Goal: Task Accomplishment & Management: Use online tool/utility

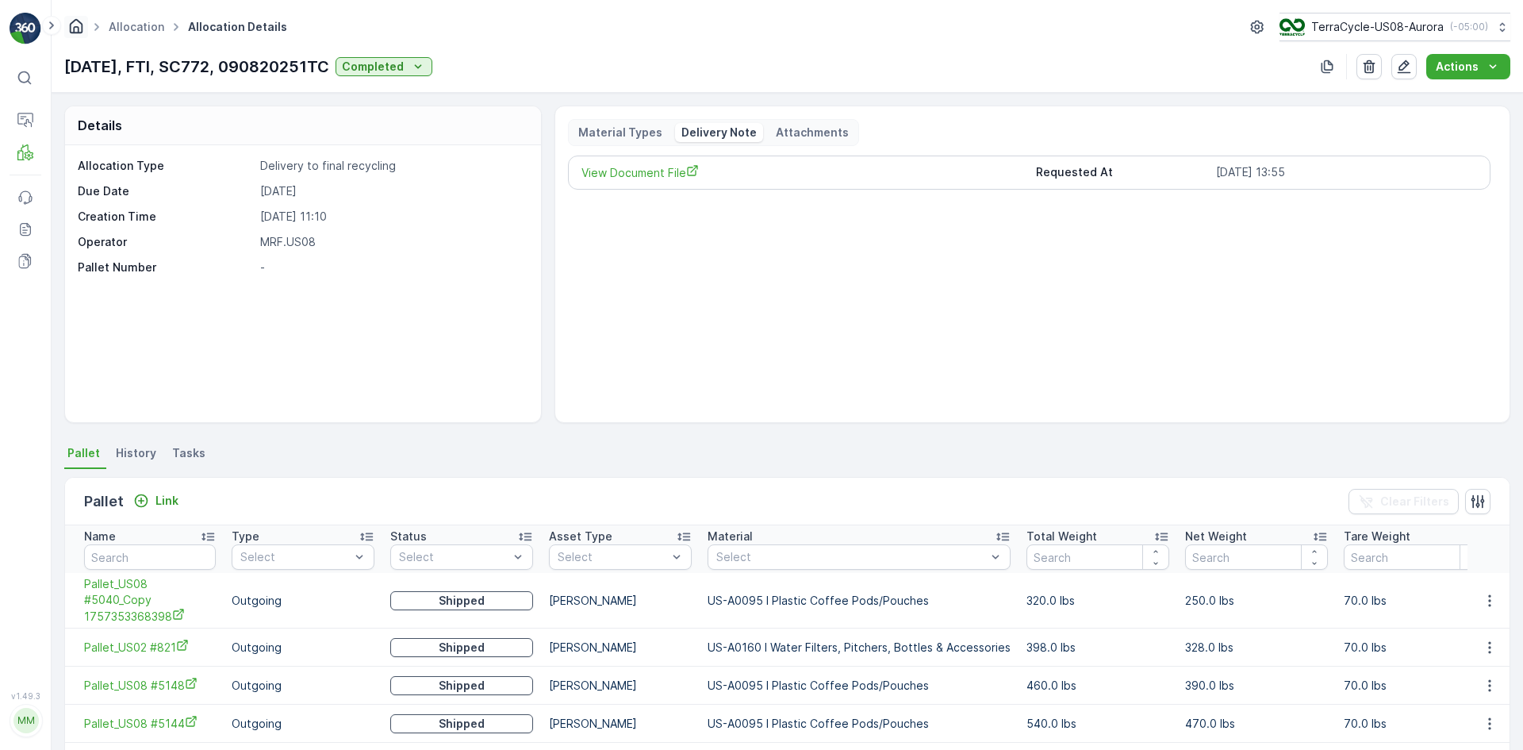
click at [73, 29] on icon "Homepage" at bounding box center [75, 25] width 17 height 17
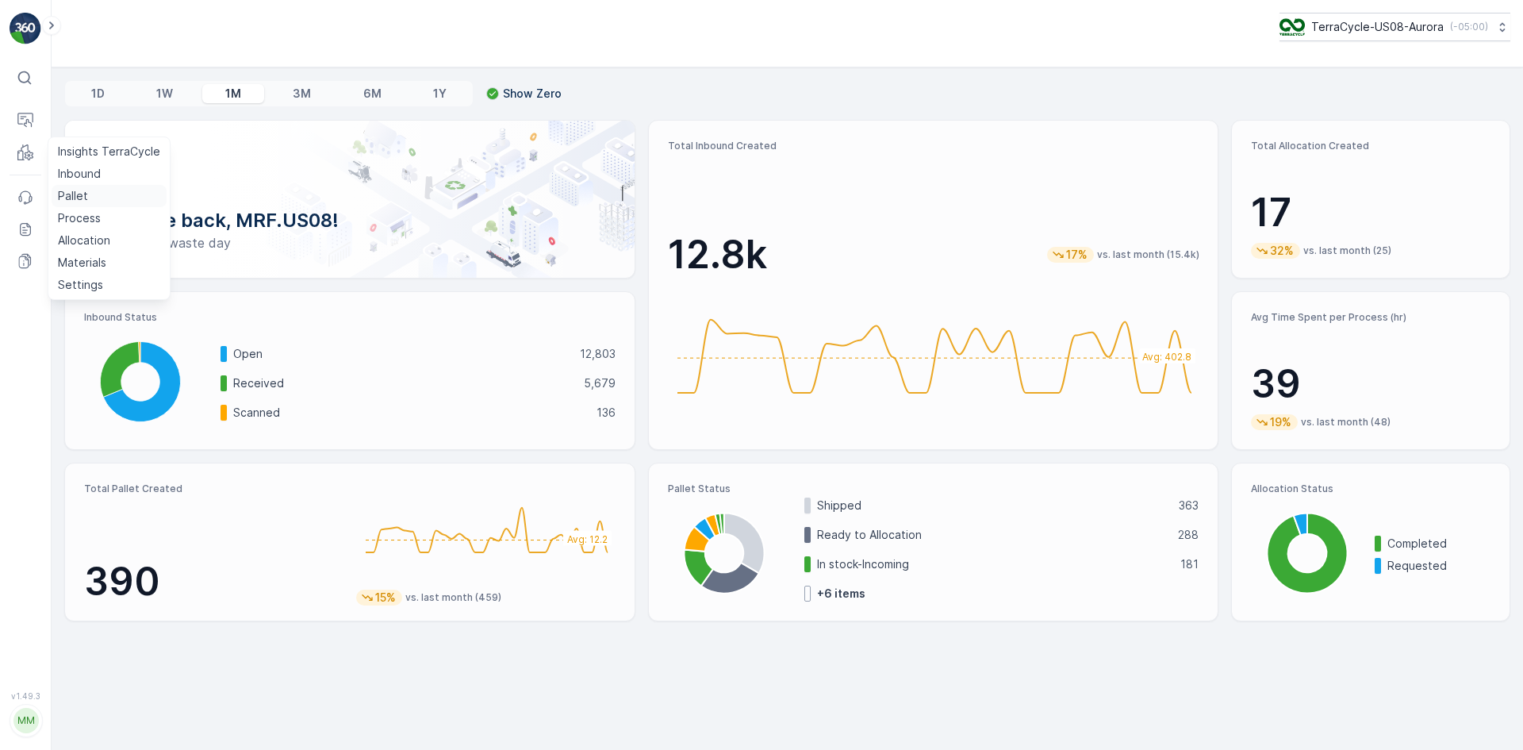
click at [79, 195] on p "Pallet" at bounding box center [73, 196] width 30 height 16
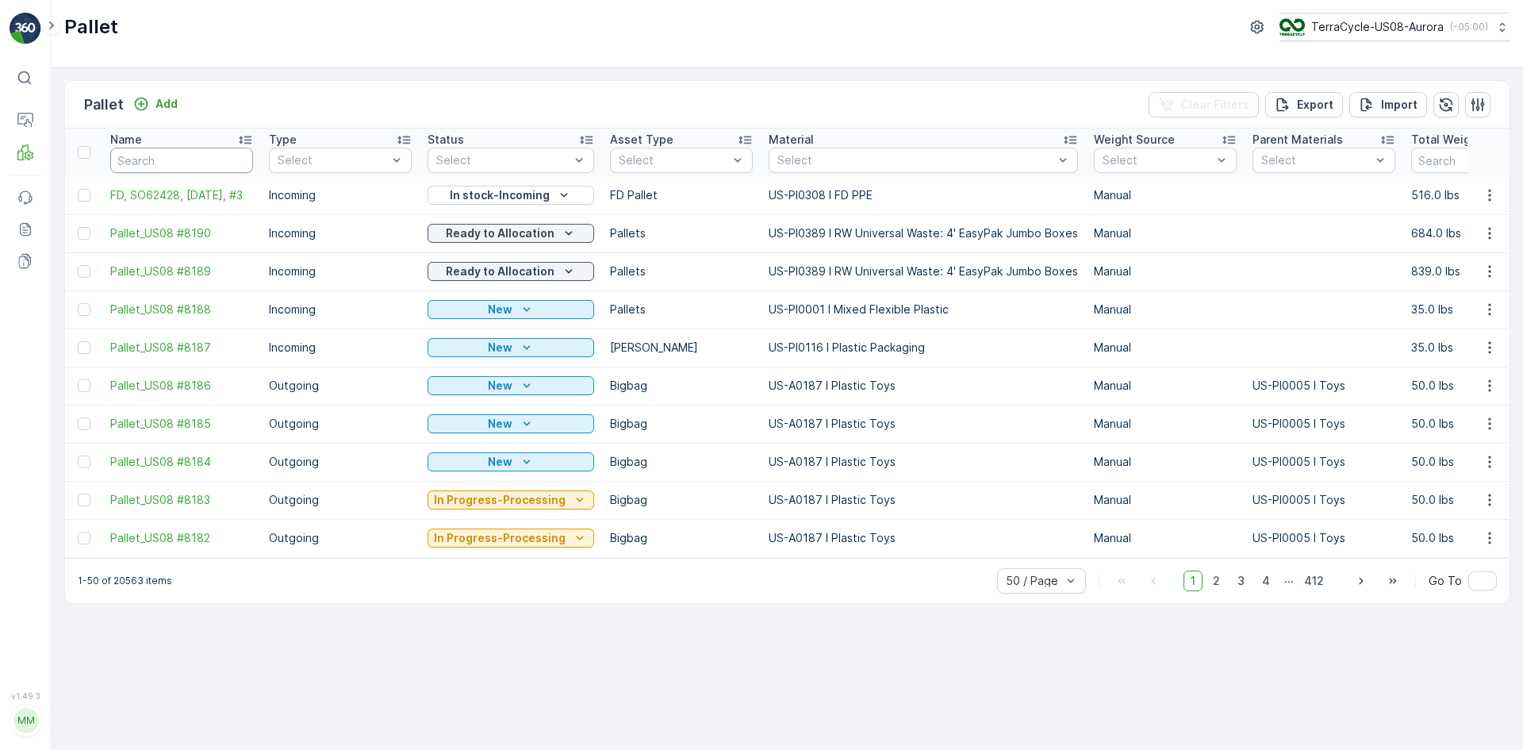
click at [213, 162] on input "text" at bounding box center [181, 160] width 143 height 25
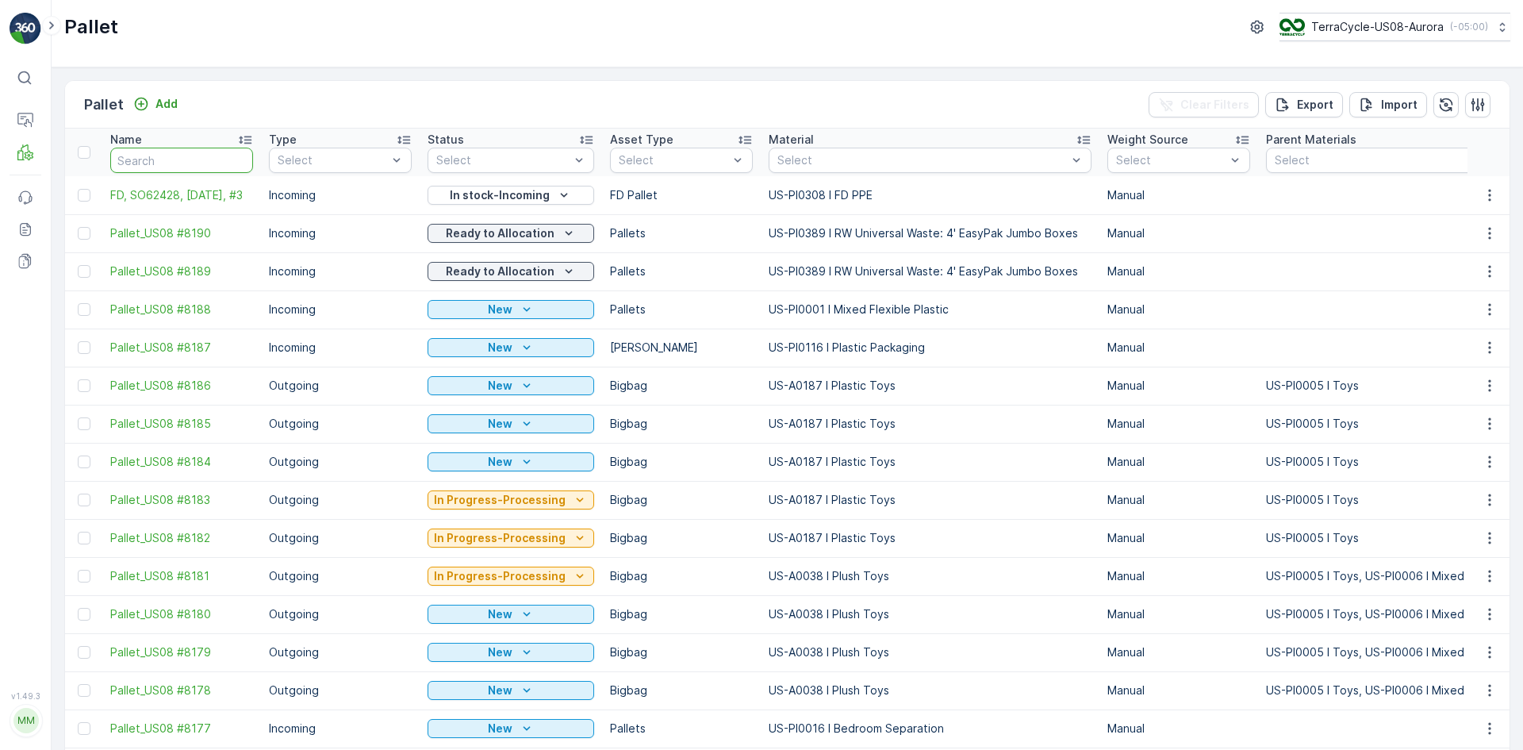
paste input "FD, SO62428, [DATE], #3"
type input "FD, SO62428, [DATE], #3"
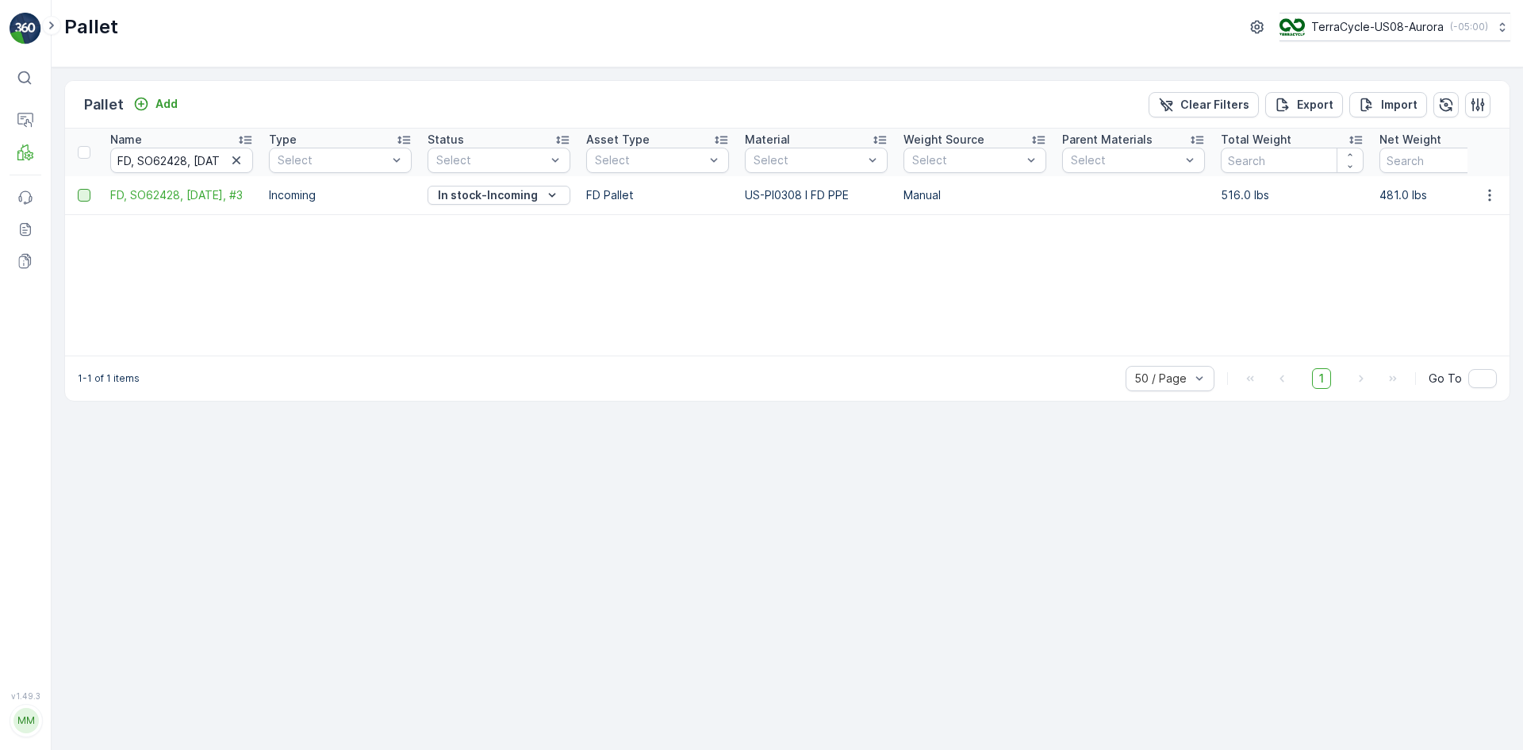
click at [89, 192] on div at bounding box center [84, 195] width 13 height 13
click at [78, 189] on input "checkbox" at bounding box center [78, 189] width 0 height 0
drag, startPoint x: 198, startPoint y: 159, endPoint x: 221, endPoint y: 166, distance: 24.1
click at [221, 166] on input "FD, SO62428, [DATE], #3" at bounding box center [181, 160] width 143 height 25
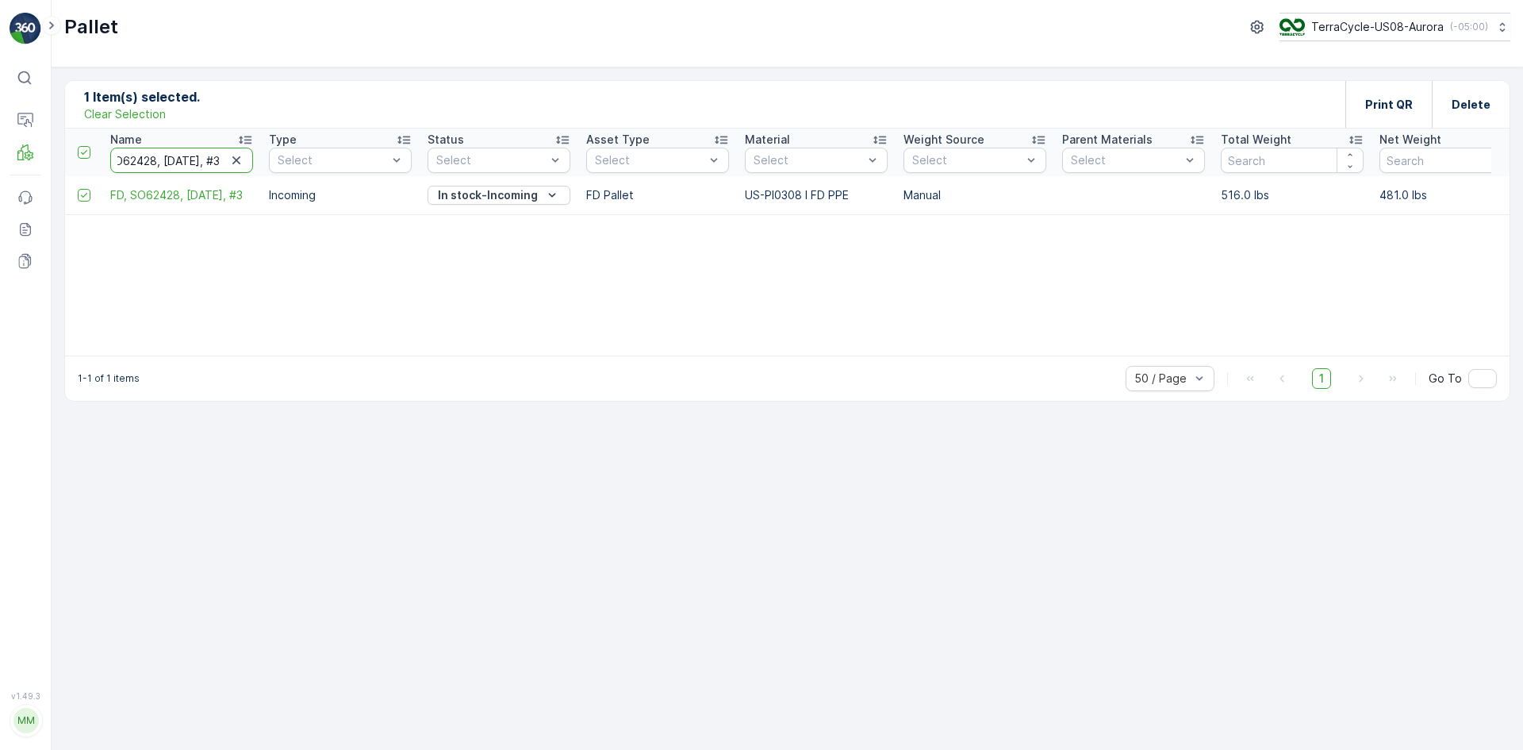
click at [217, 161] on input "FD, SO62428, [DATE], #3" at bounding box center [181, 160] width 143 height 25
type input "FD, SO62428, [DATE], #2"
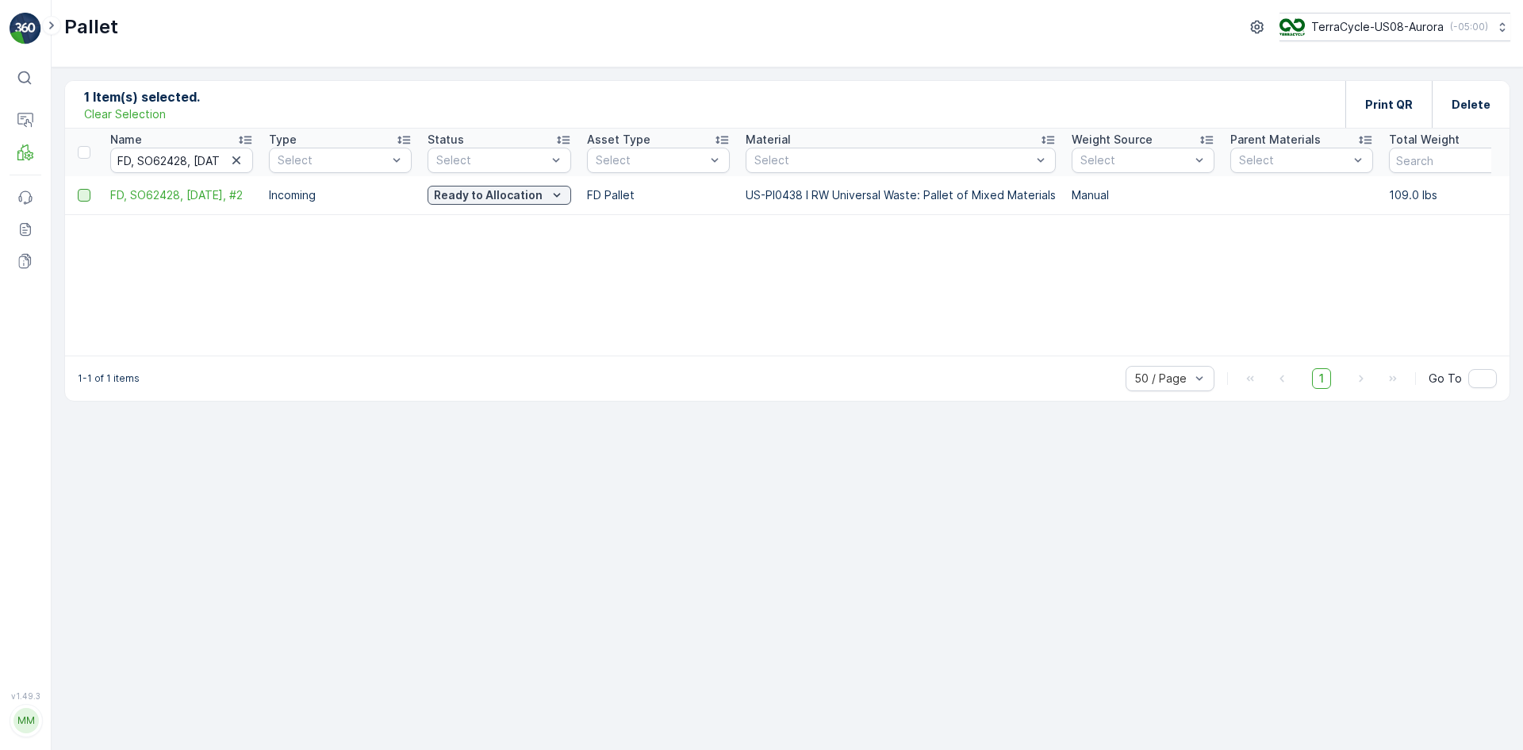
click at [81, 198] on div at bounding box center [84, 195] width 13 height 13
click at [78, 189] on input "checkbox" at bounding box center [78, 189] width 0 height 0
click at [1389, 98] on p "Print QR" at bounding box center [1389, 105] width 48 height 16
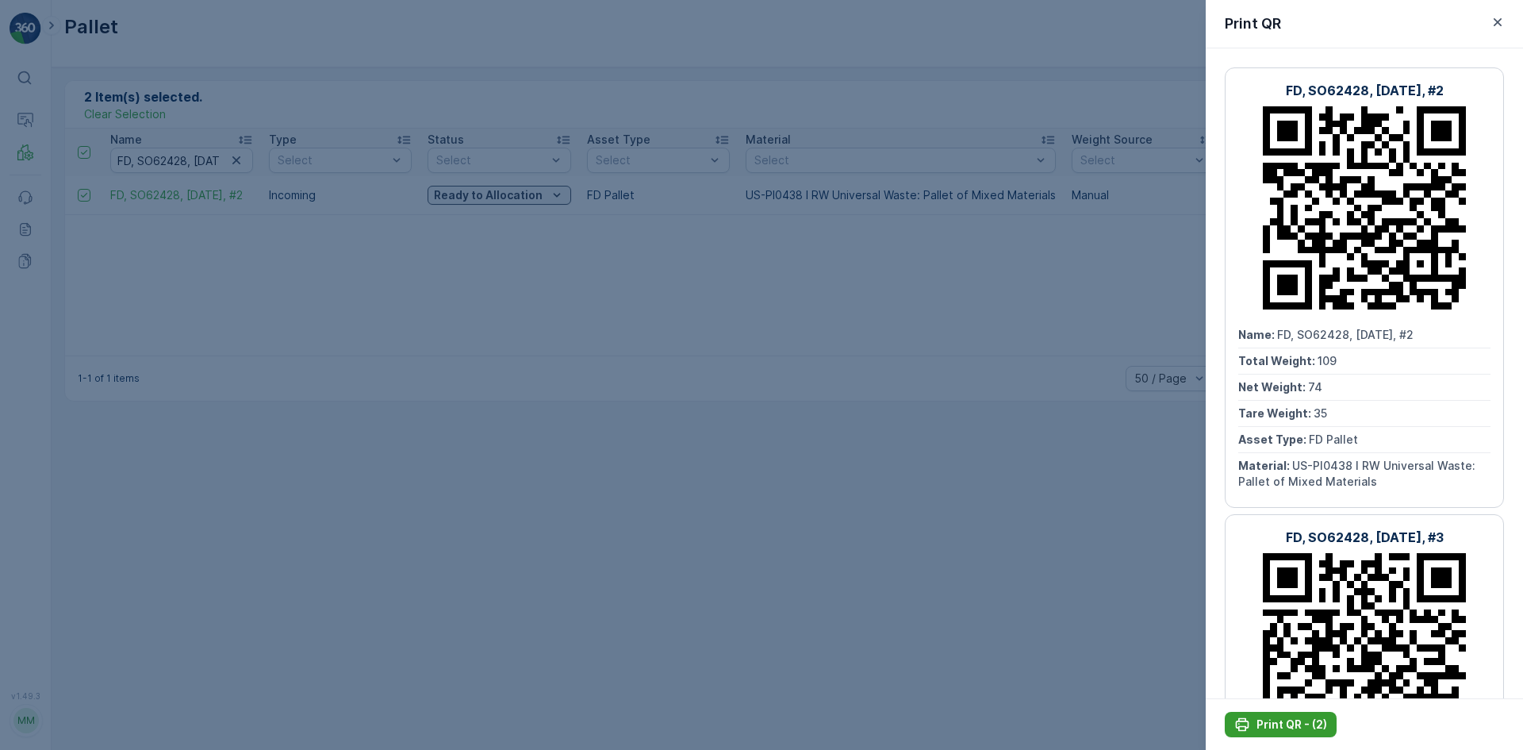
click at [1290, 721] on p "Print QR - (2)" at bounding box center [1292, 724] width 71 height 16
click at [628, 100] on div at bounding box center [761, 375] width 1523 height 750
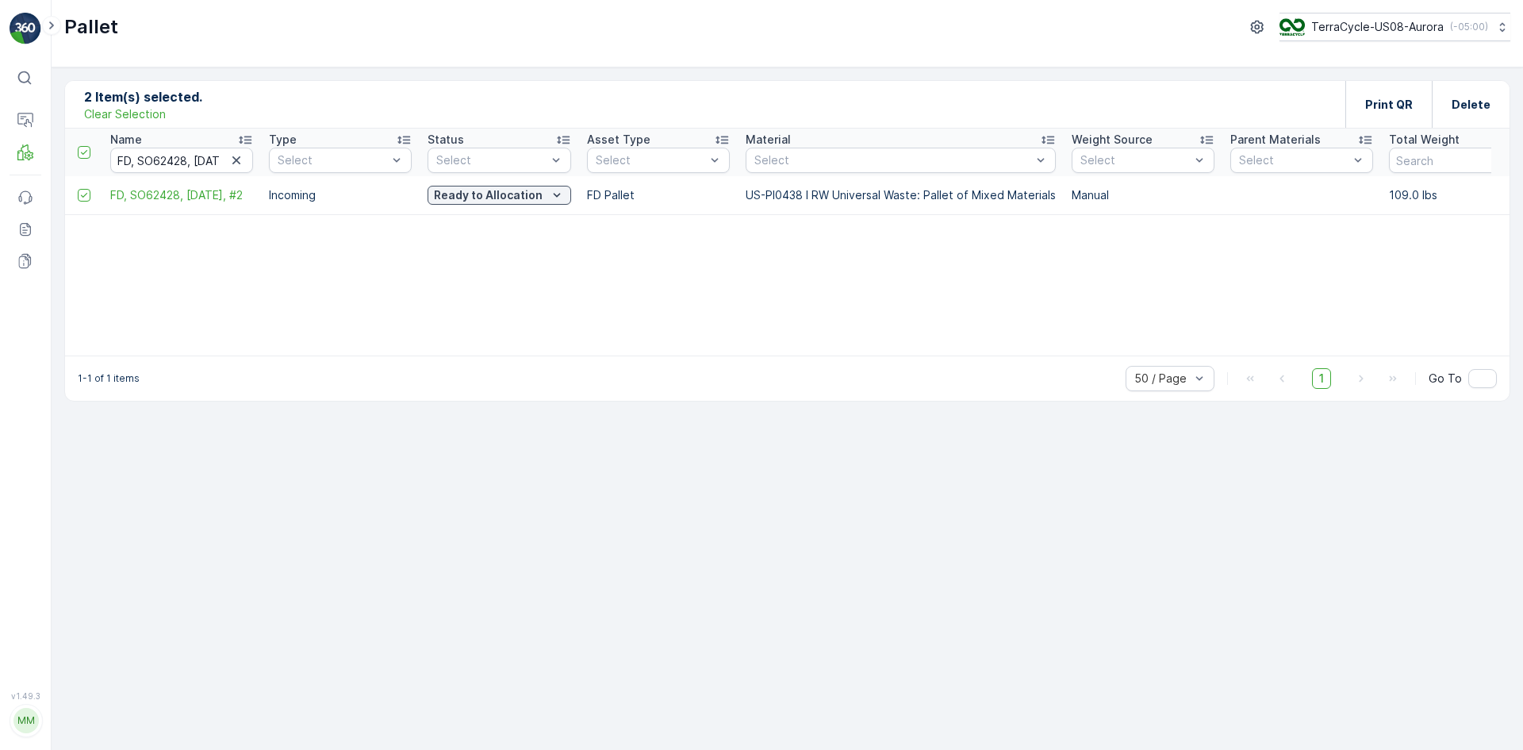
click at [236, 157] on icon "button" at bounding box center [236, 160] width 16 height 16
click at [139, 113] on p "Clear Selection" at bounding box center [125, 114] width 82 height 16
click at [169, 156] on input "text" at bounding box center [181, 160] width 143 height 25
type input "7893"
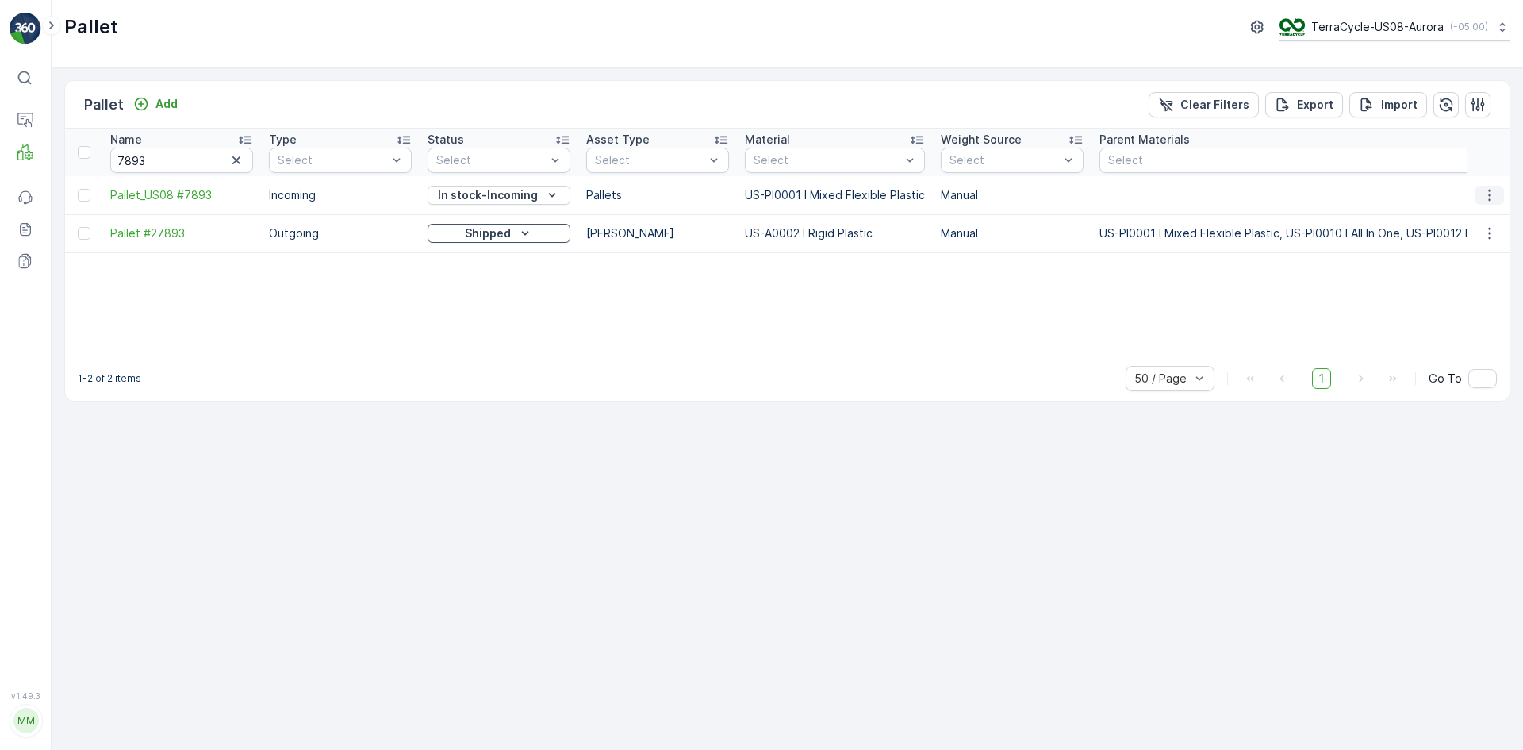
click at [1484, 192] on icon "button" at bounding box center [1490, 195] width 16 height 16
click at [151, 198] on span "Pallet_US08 #7893" at bounding box center [181, 195] width 143 height 16
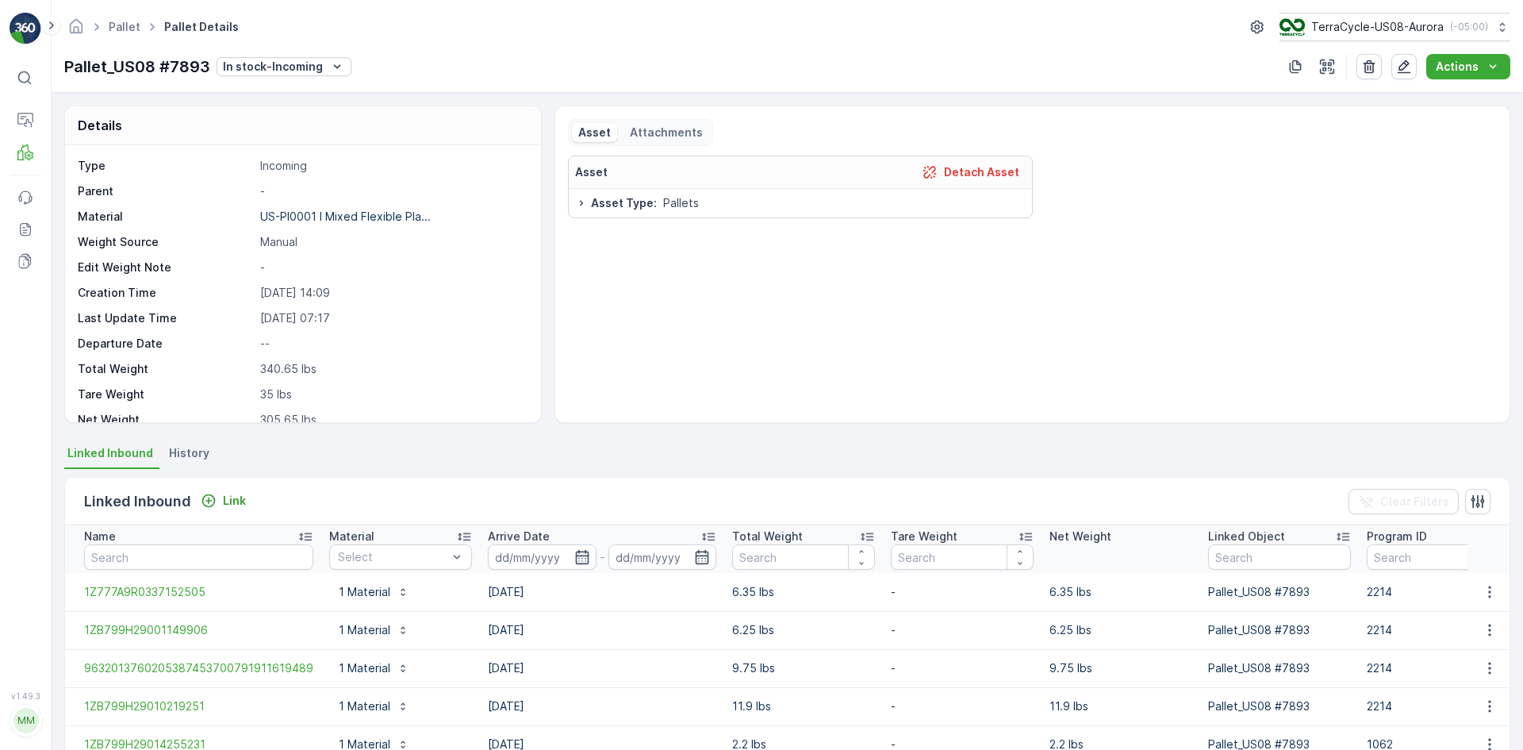
click at [190, 447] on span "History" at bounding box center [189, 453] width 40 height 16
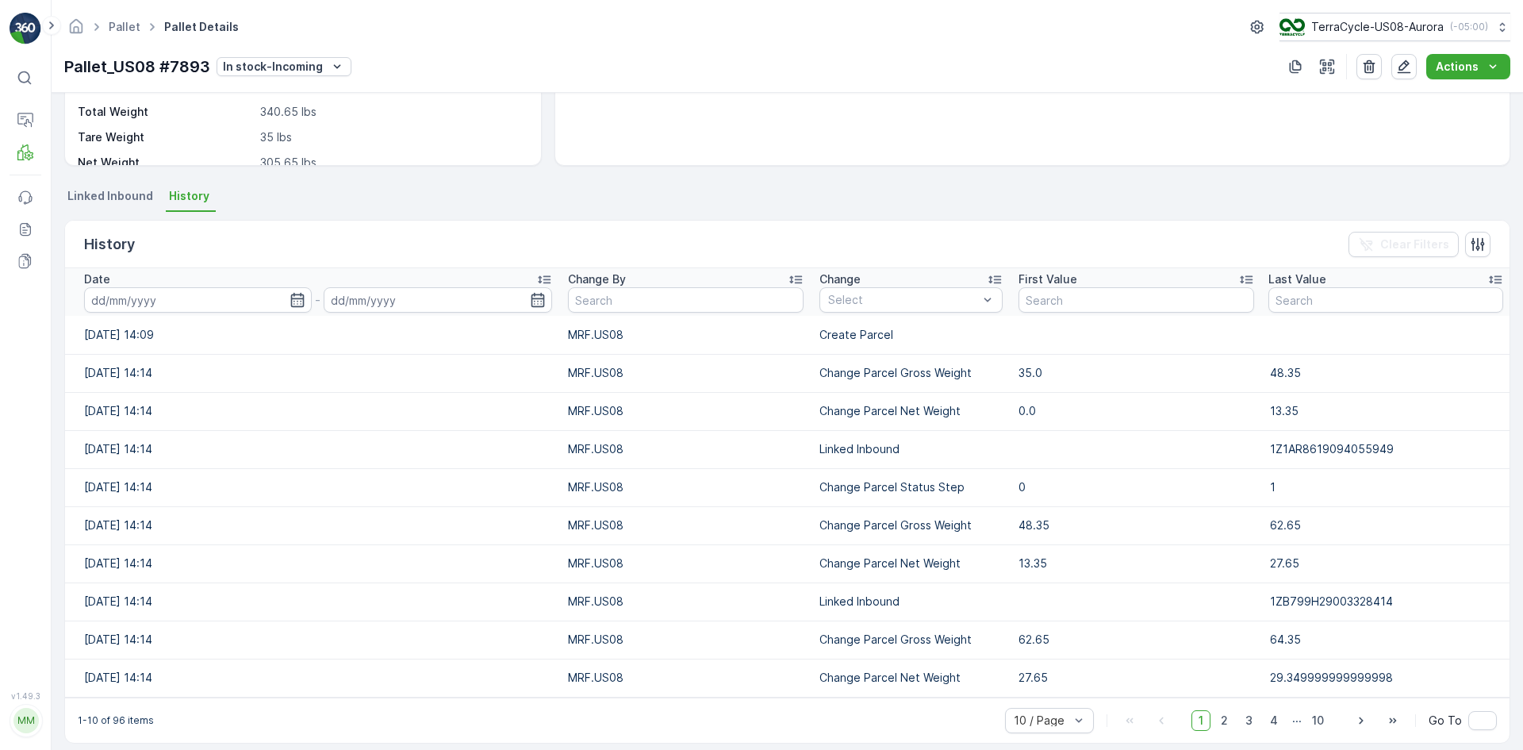
scroll to position [271, 0]
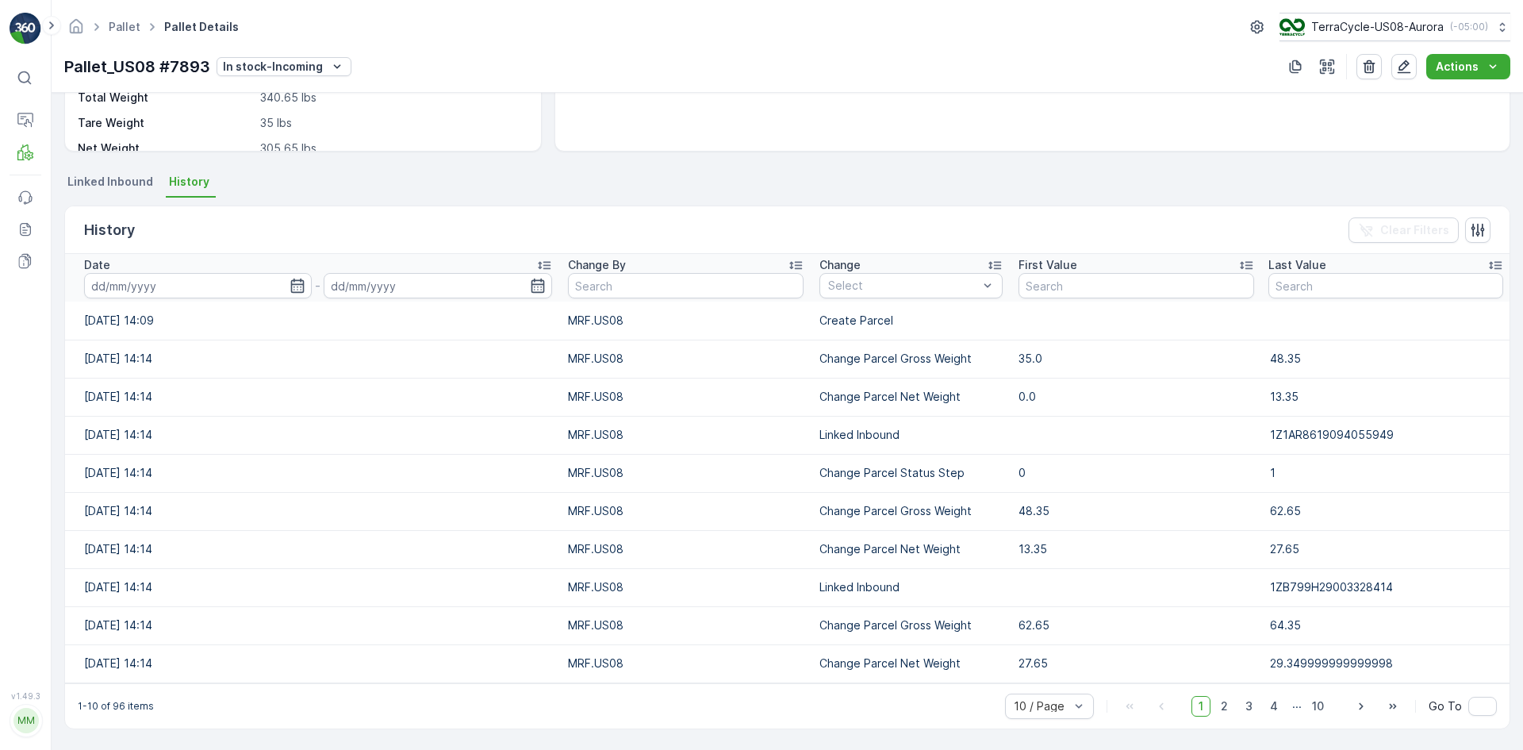
click at [560, 209] on div "History Clear Filters" at bounding box center [787, 230] width 1445 height 48
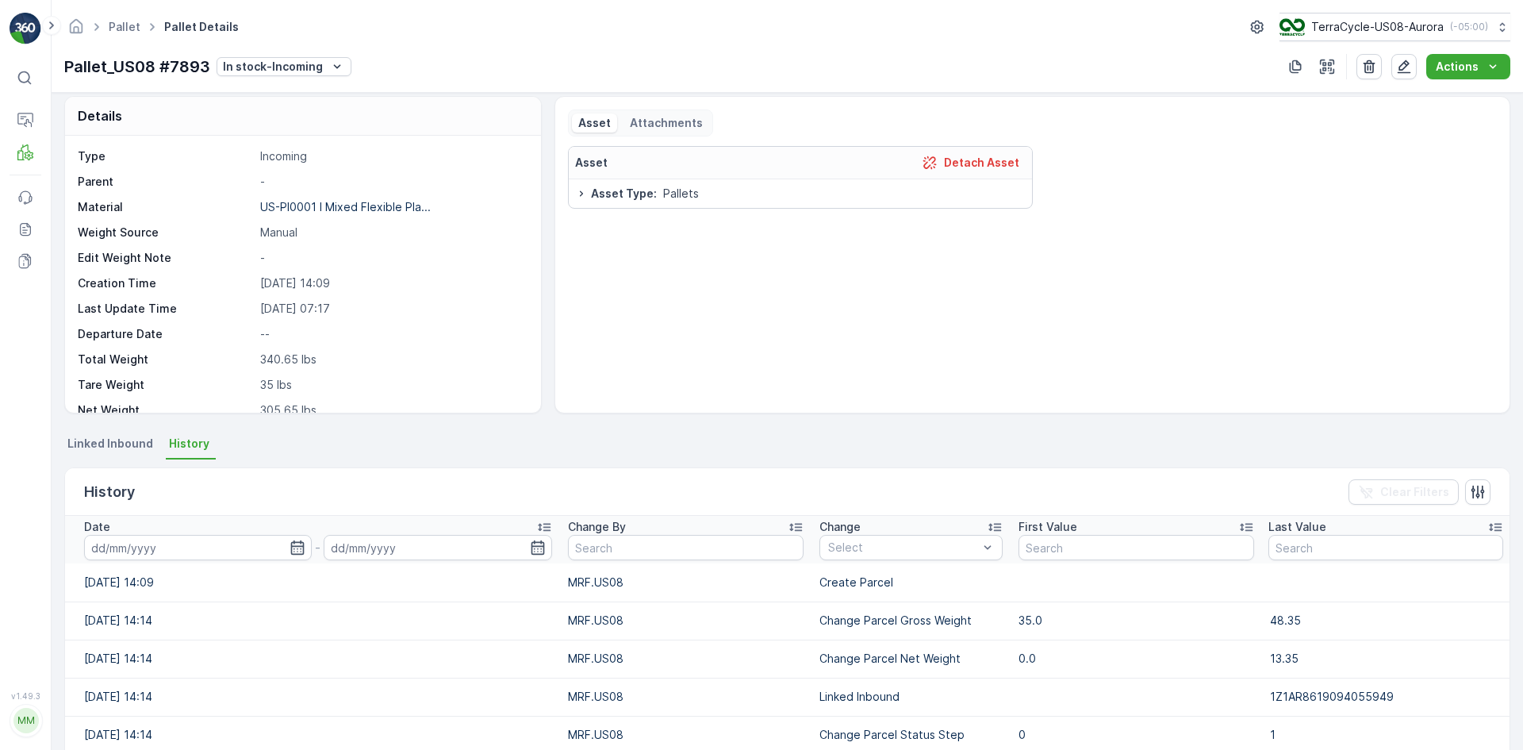
scroll to position [0, 0]
